Goal: Check status

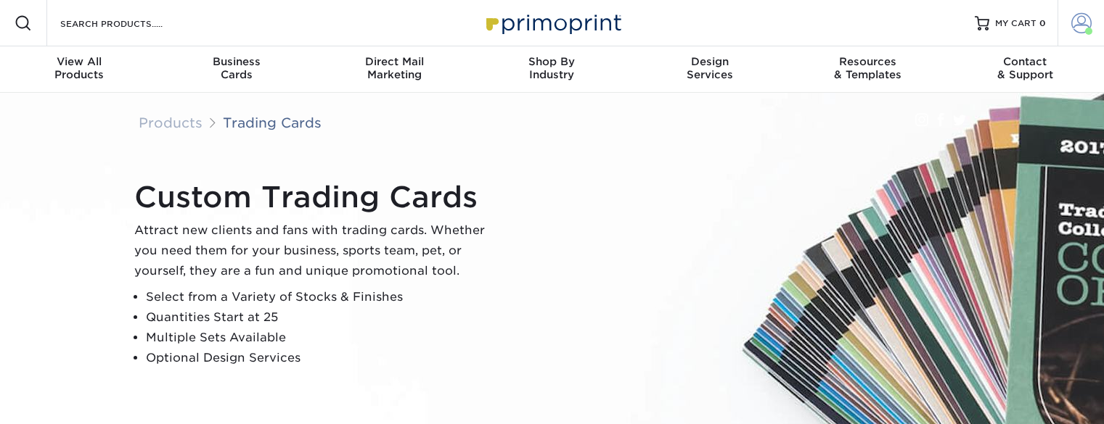
click at [1091, 25] on span at bounding box center [1081, 23] width 20 height 20
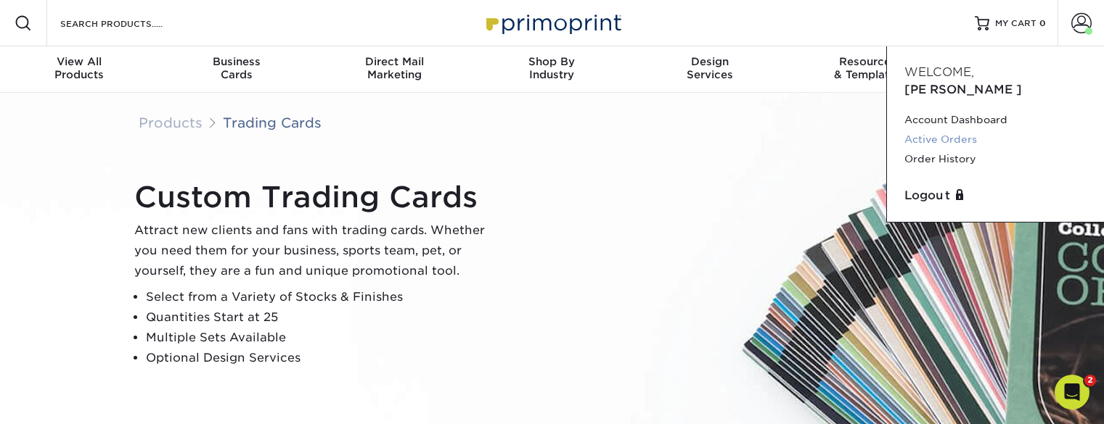
click at [957, 130] on link "Active Orders" at bounding box center [995, 140] width 182 height 20
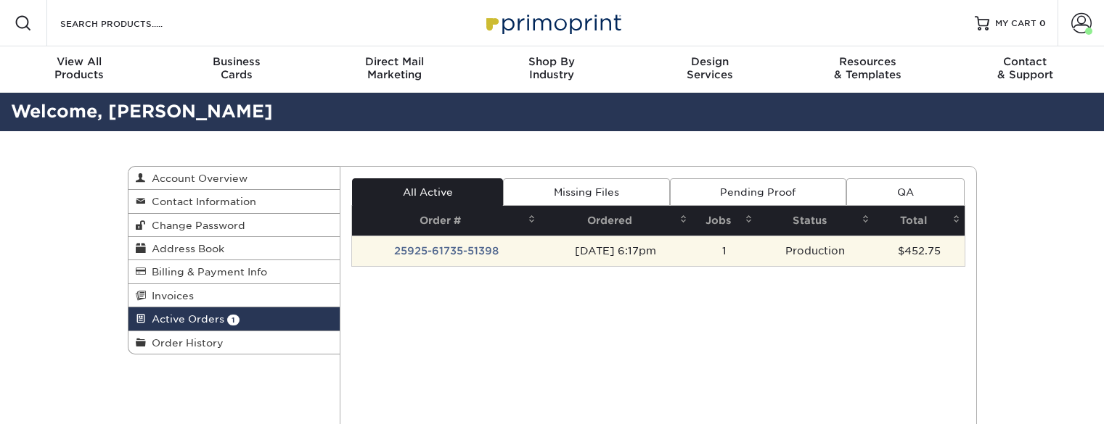
click at [467, 241] on td "25925-61735-51398" at bounding box center [446, 251] width 188 height 30
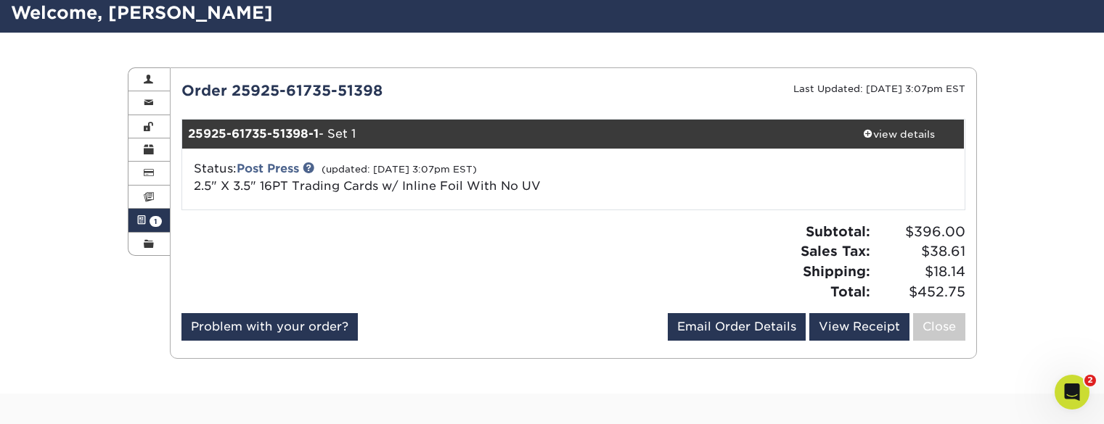
scroll to position [99, 0]
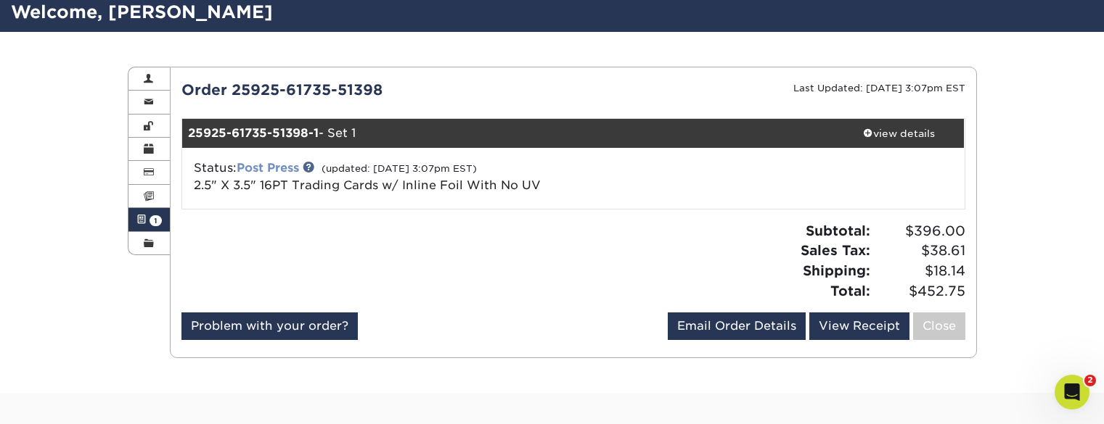
click at [290, 168] on link "Post Press" at bounding box center [268, 168] width 62 height 14
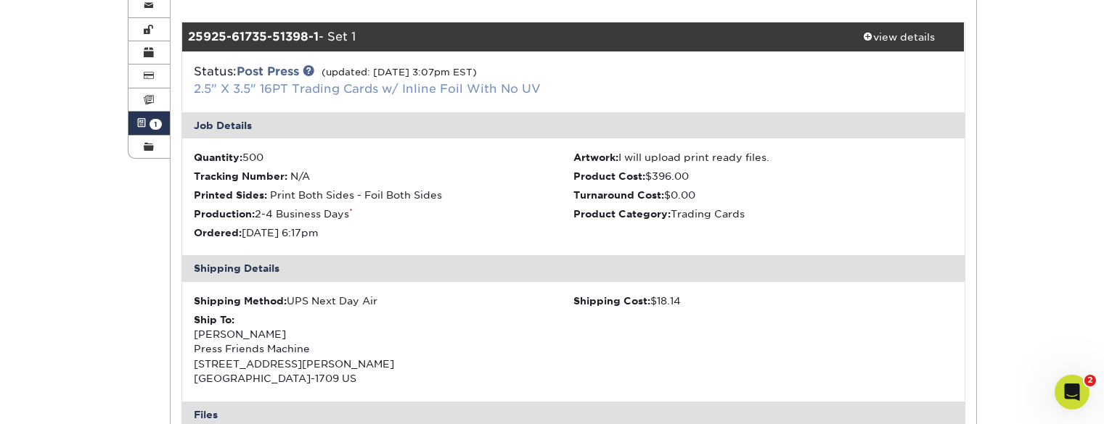
scroll to position [195, 0]
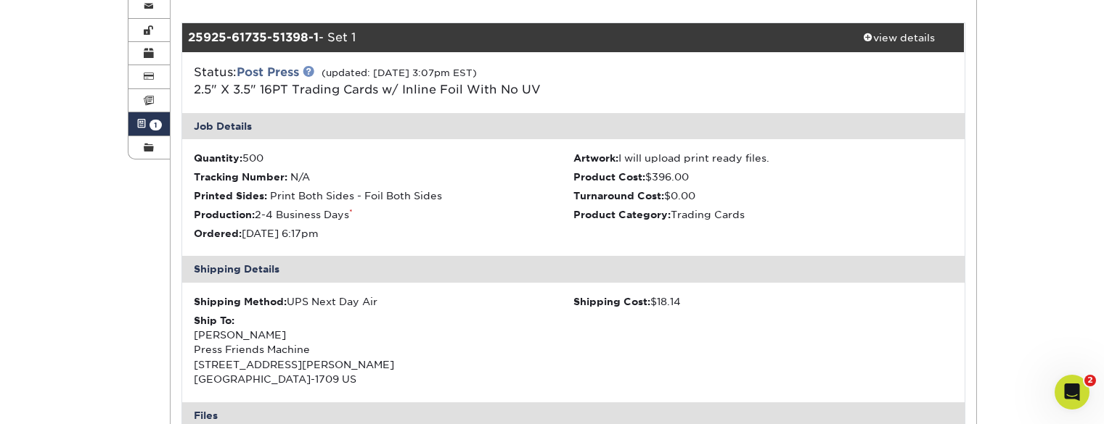
click at [311, 66] on link at bounding box center [309, 71] width 12 height 12
